Goal: Navigation & Orientation: Go to known website

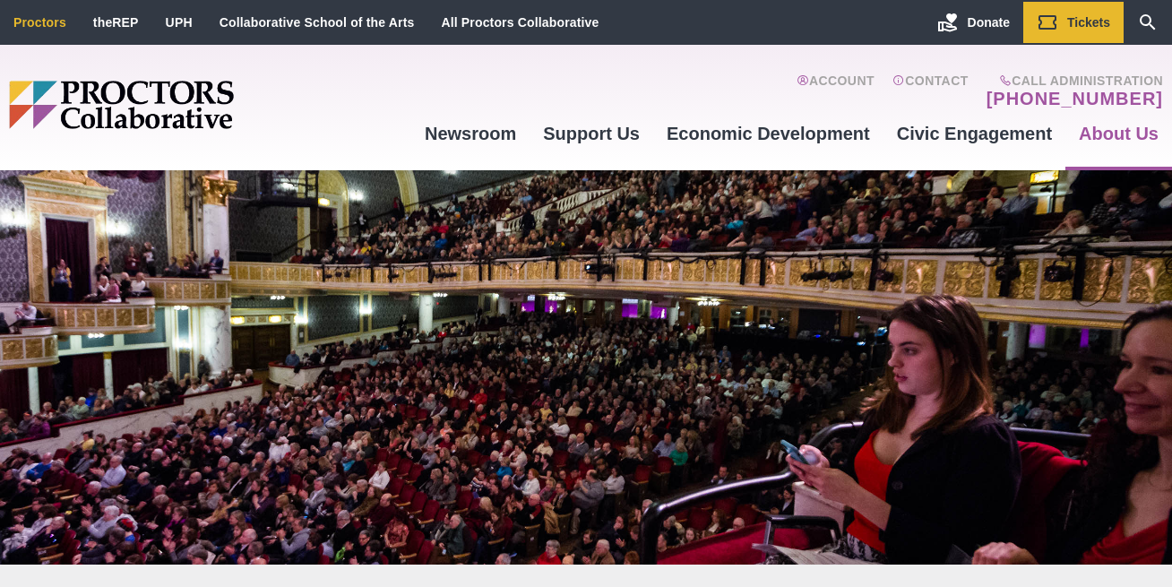
click at [57, 20] on link "Proctors" at bounding box center [39, 22] width 53 height 14
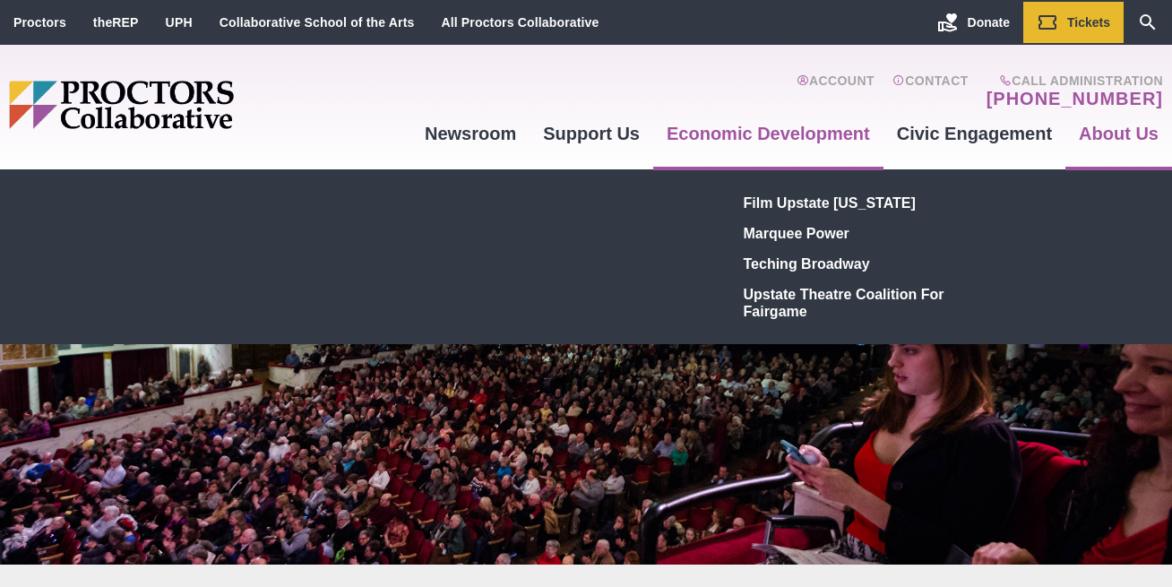
click at [750, 155] on link "Economic Development" at bounding box center [768, 133] width 230 height 48
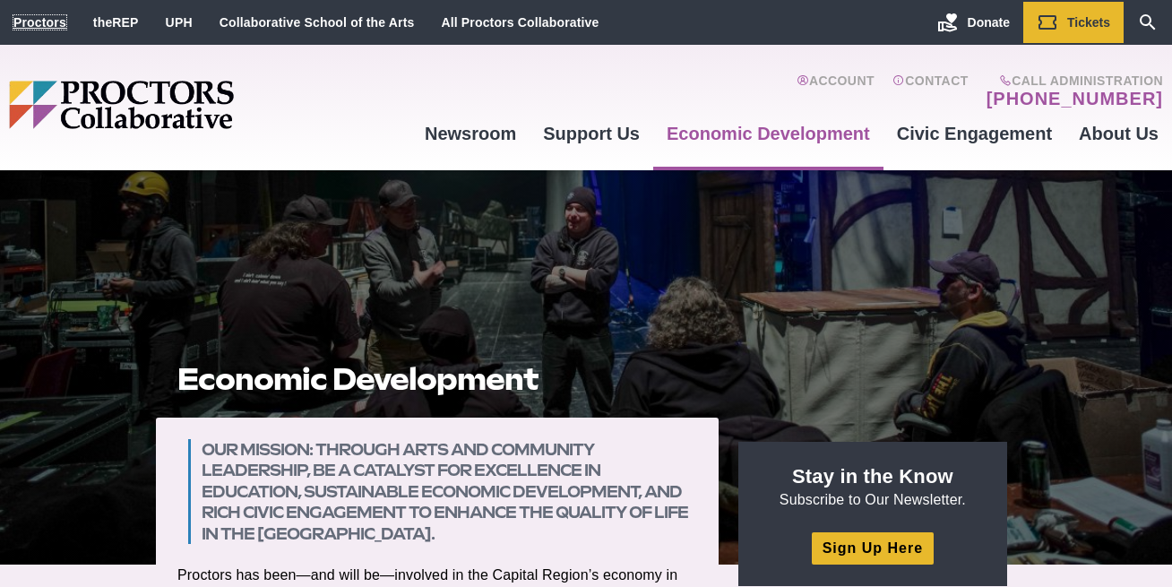
click at [31, 25] on link "Proctors" at bounding box center [39, 22] width 53 height 14
